Goal: Information Seeking & Learning: Learn about a topic

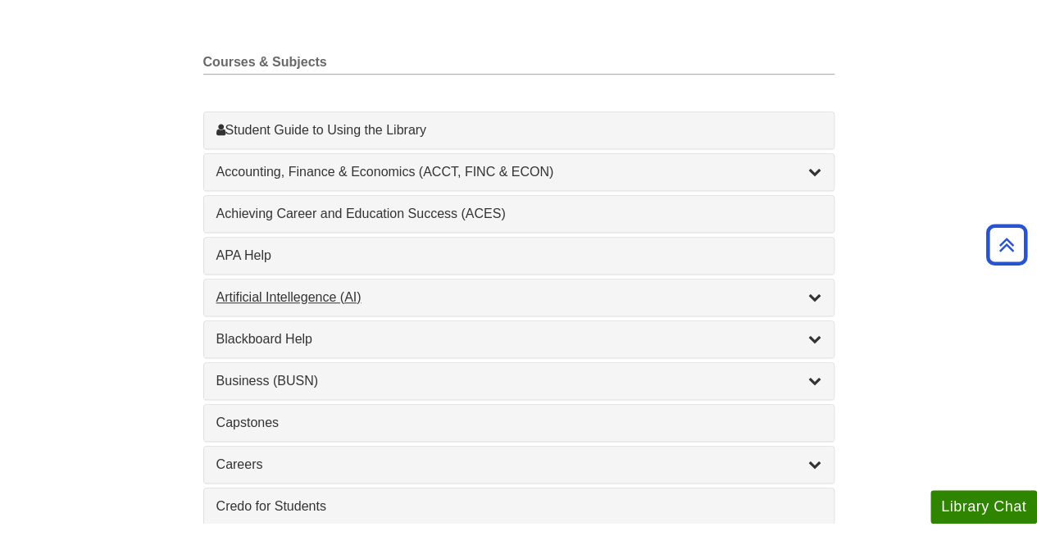
scroll to position [492, 0]
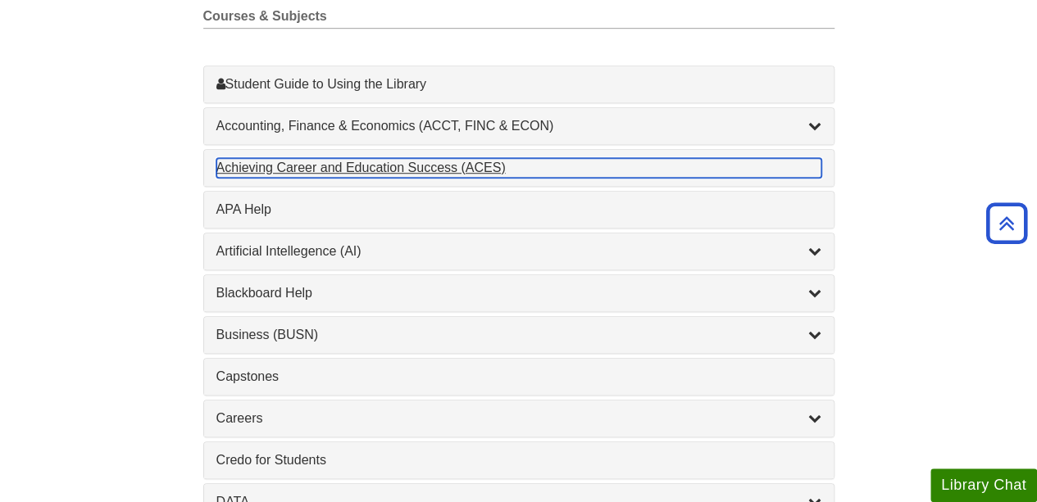
click at [289, 168] on div "Achieving Career and Education Success (ACES) , 1 guides" at bounding box center [518, 168] width 605 height 20
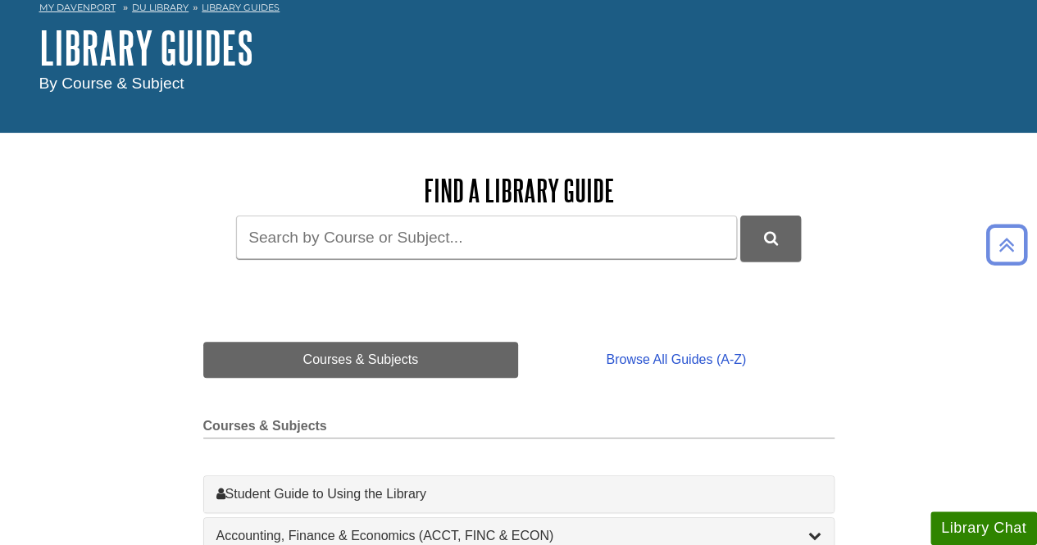
scroll to position [0, 0]
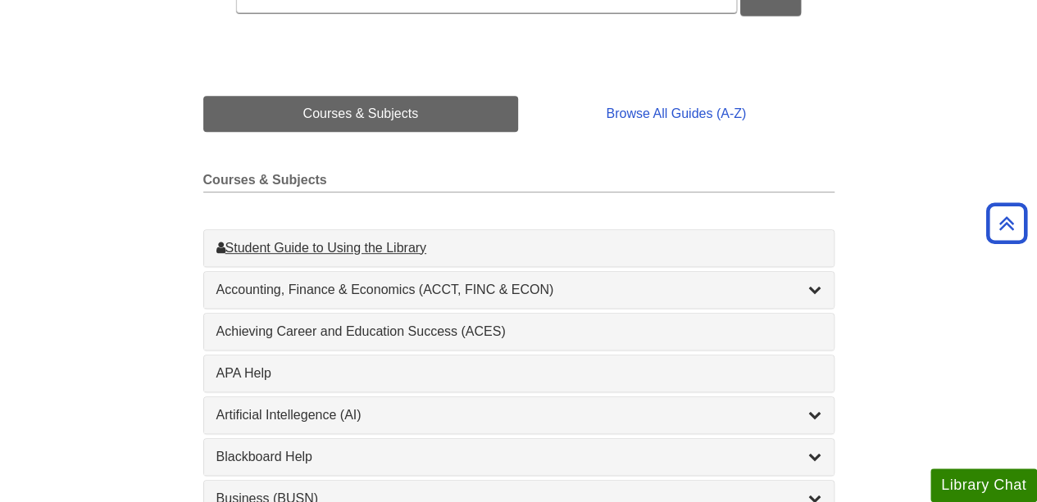
scroll to position [410, 0]
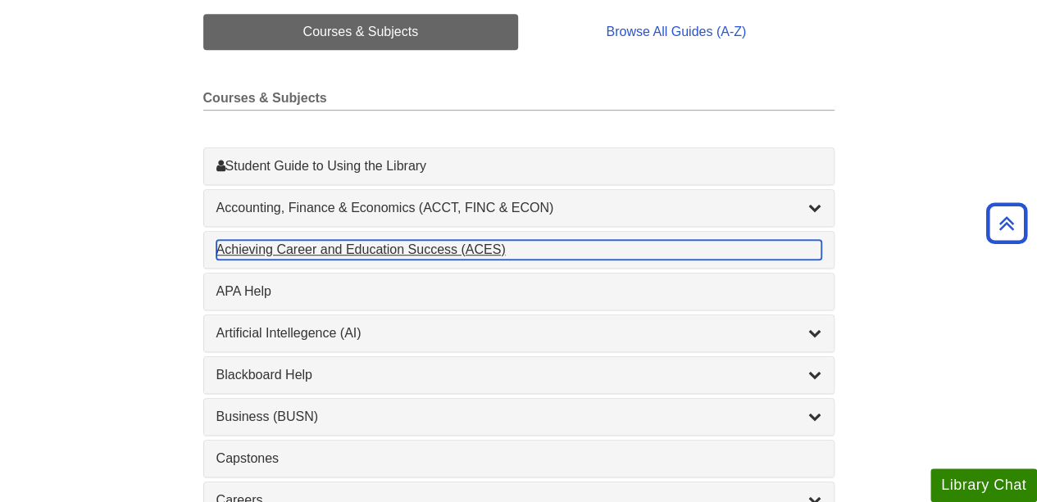
click at [384, 246] on div "Achieving Career and Education Success (ACES) , 1 guides" at bounding box center [518, 250] width 605 height 20
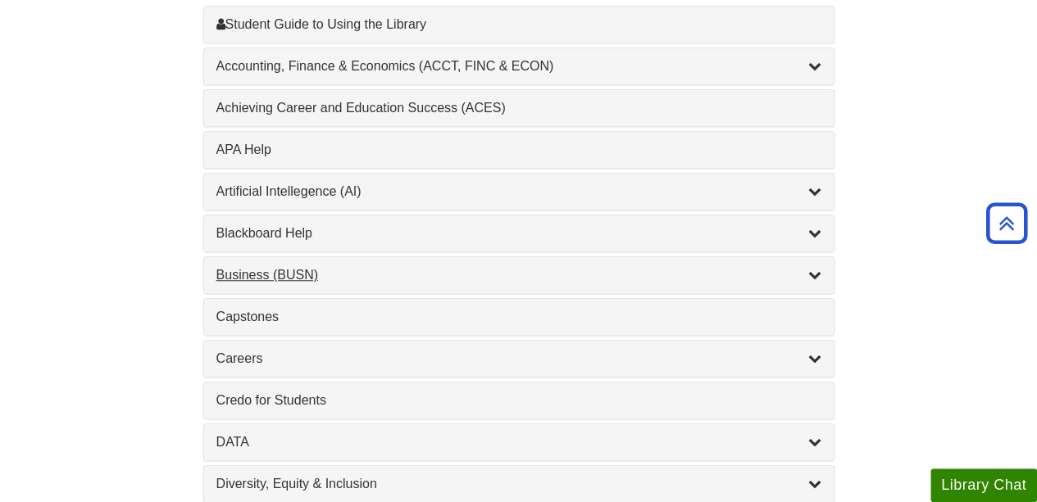
scroll to position [574, 0]
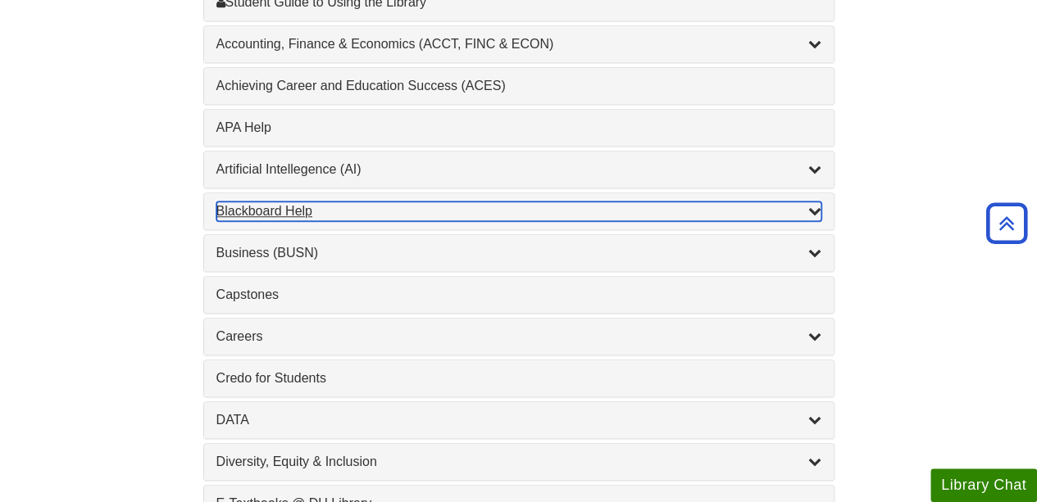
click at [265, 209] on div "Blackboard Help , 9 guides" at bounding box center [518, 212] width 605 height 20
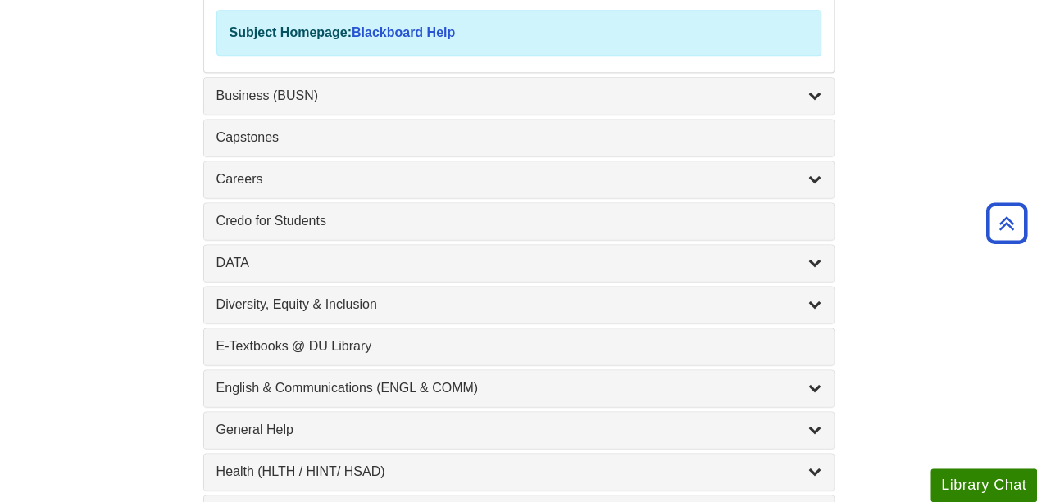
scroll to position [1148, 0]
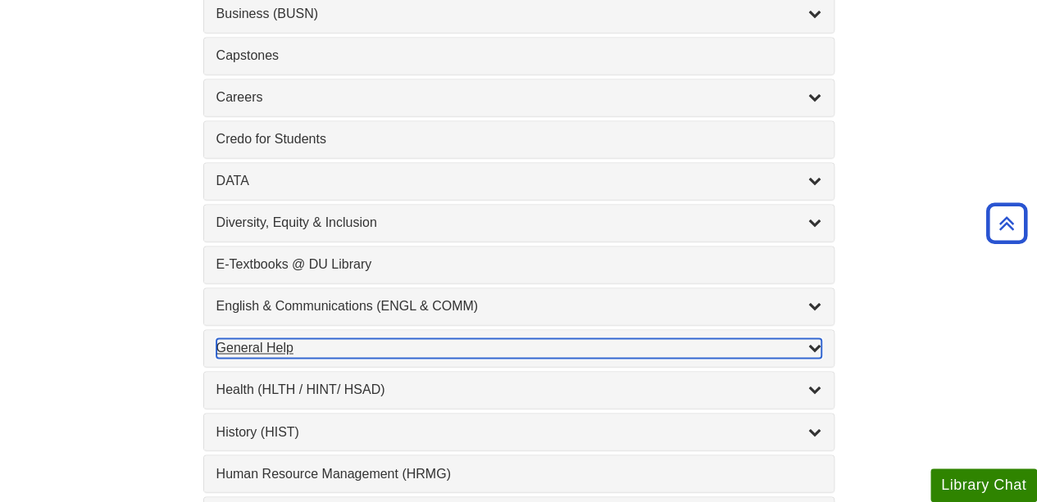
click at [280, 339] on div "General Help , 16 guides" at bounding box center [518, 349] width 605 height 20
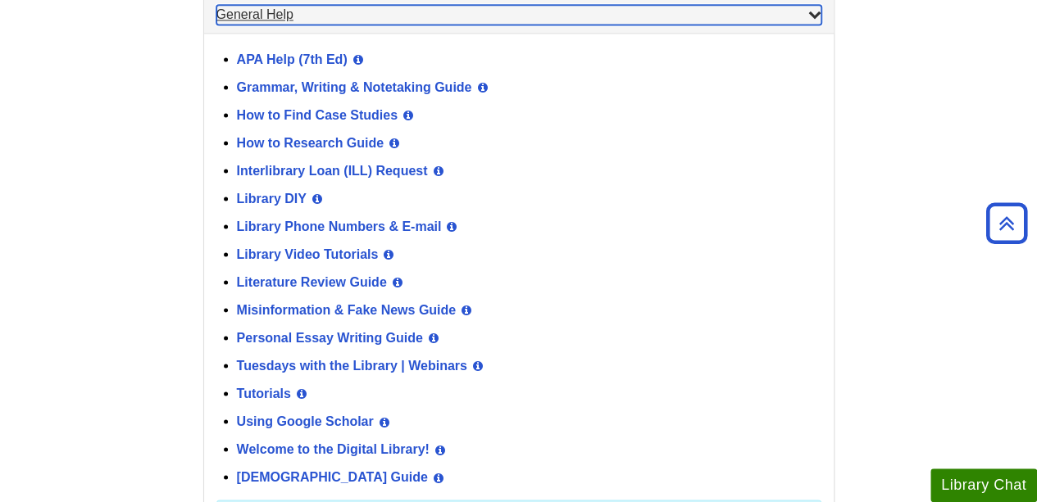
scroll to position [737, 0]
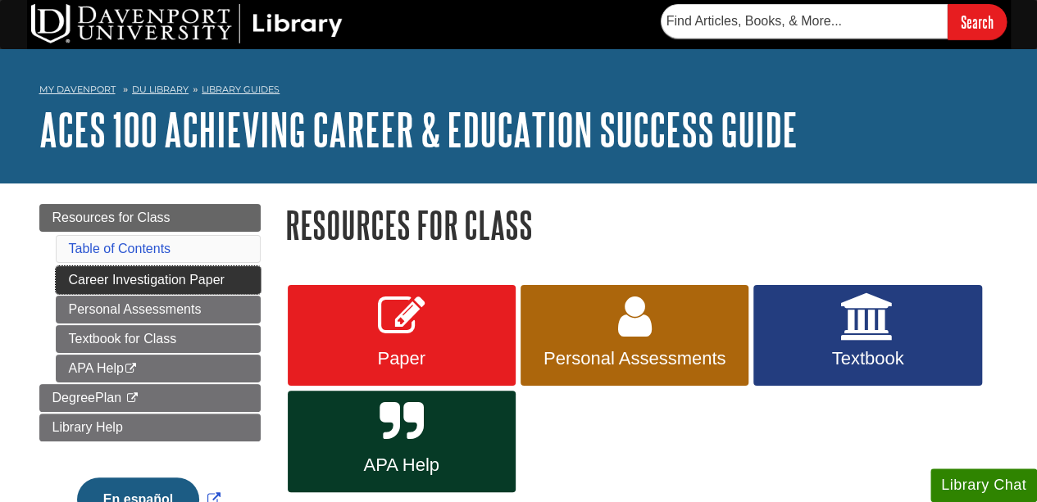
click at [144, 275] on link "Career Investigation Paper" at bounding box center [158, 280] width 205 height 28
